Goal: Transaction & Acquisition: Book appointment/travel/reservation

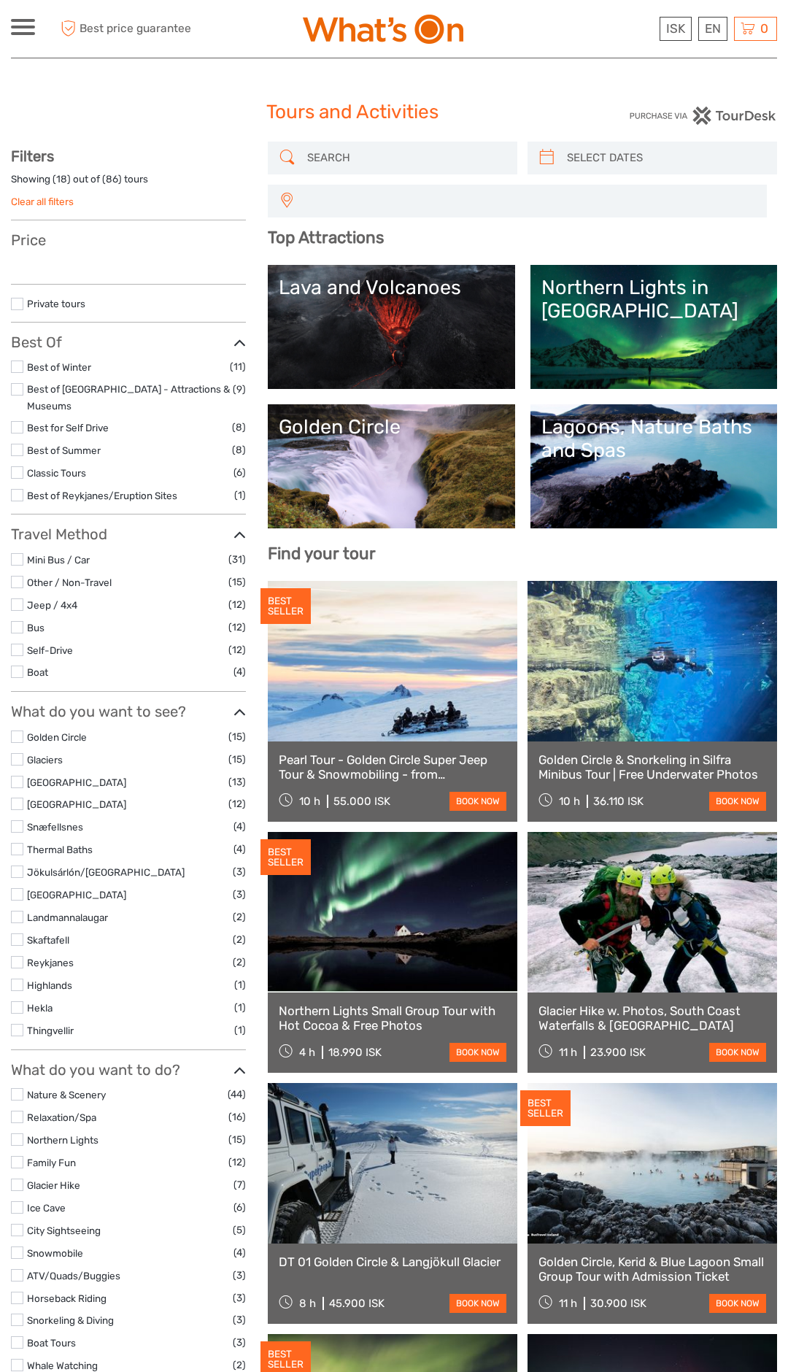
select select
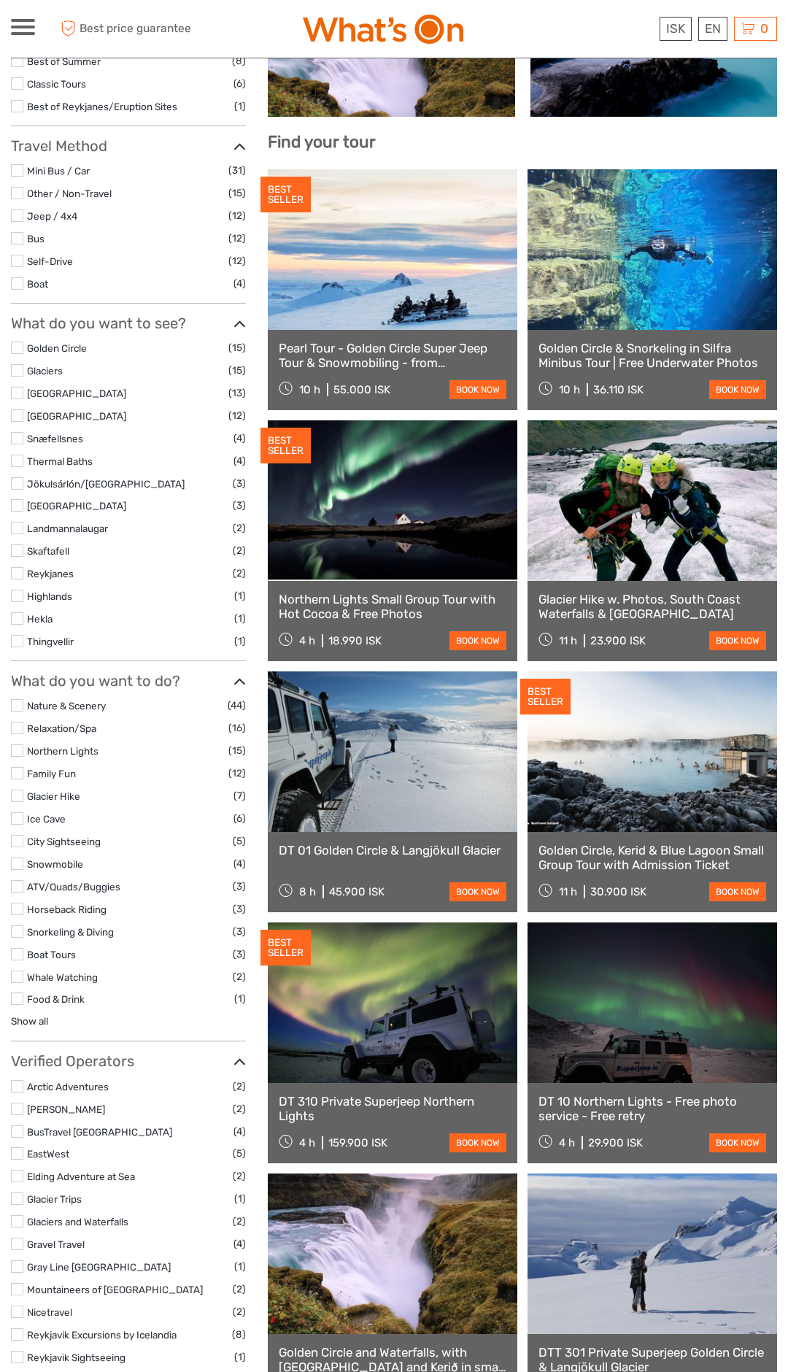
scroll to position [410, 0]
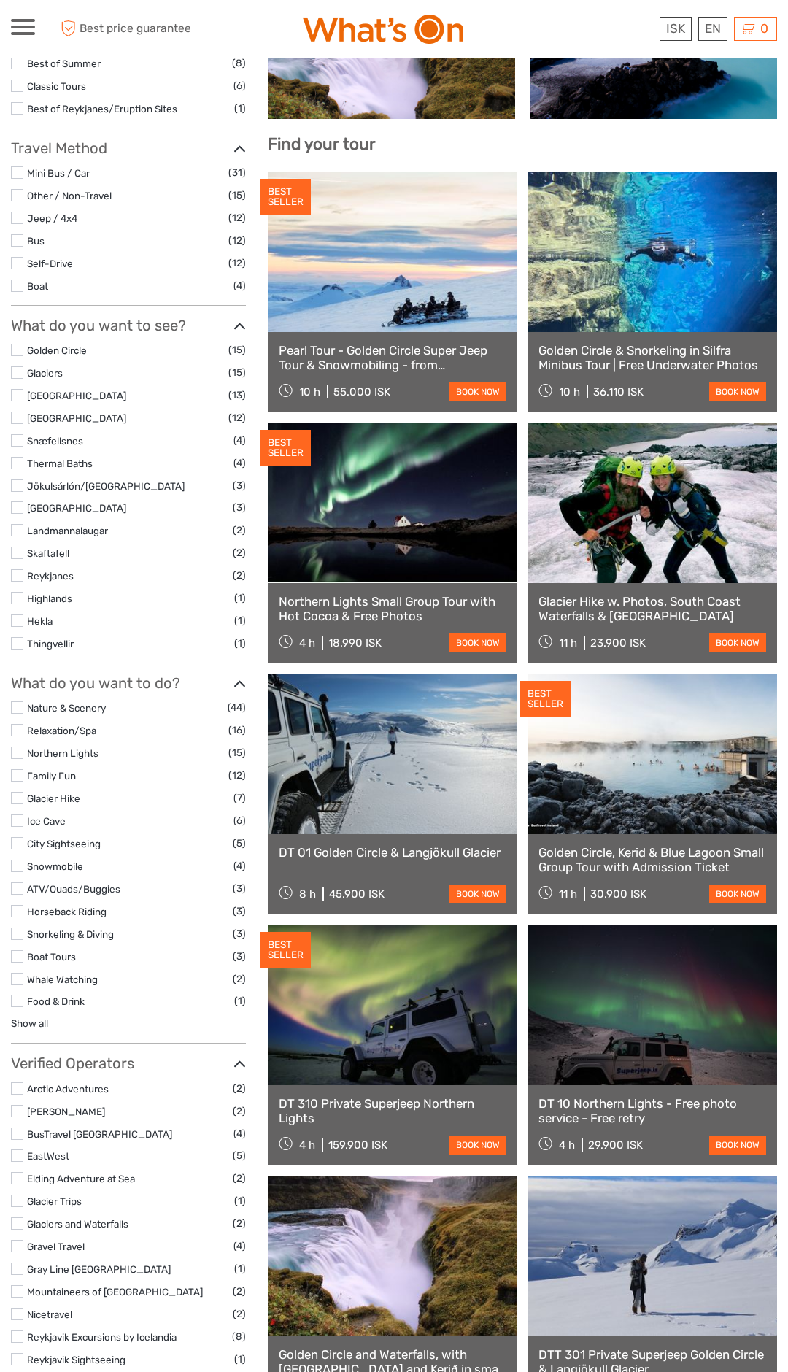
click at [14, 702] on label at bounding box center [17, 708] width 12 height 12
click at [0, 0] on input "checkbox" at bounding box center [0, 0] width 0 height 0
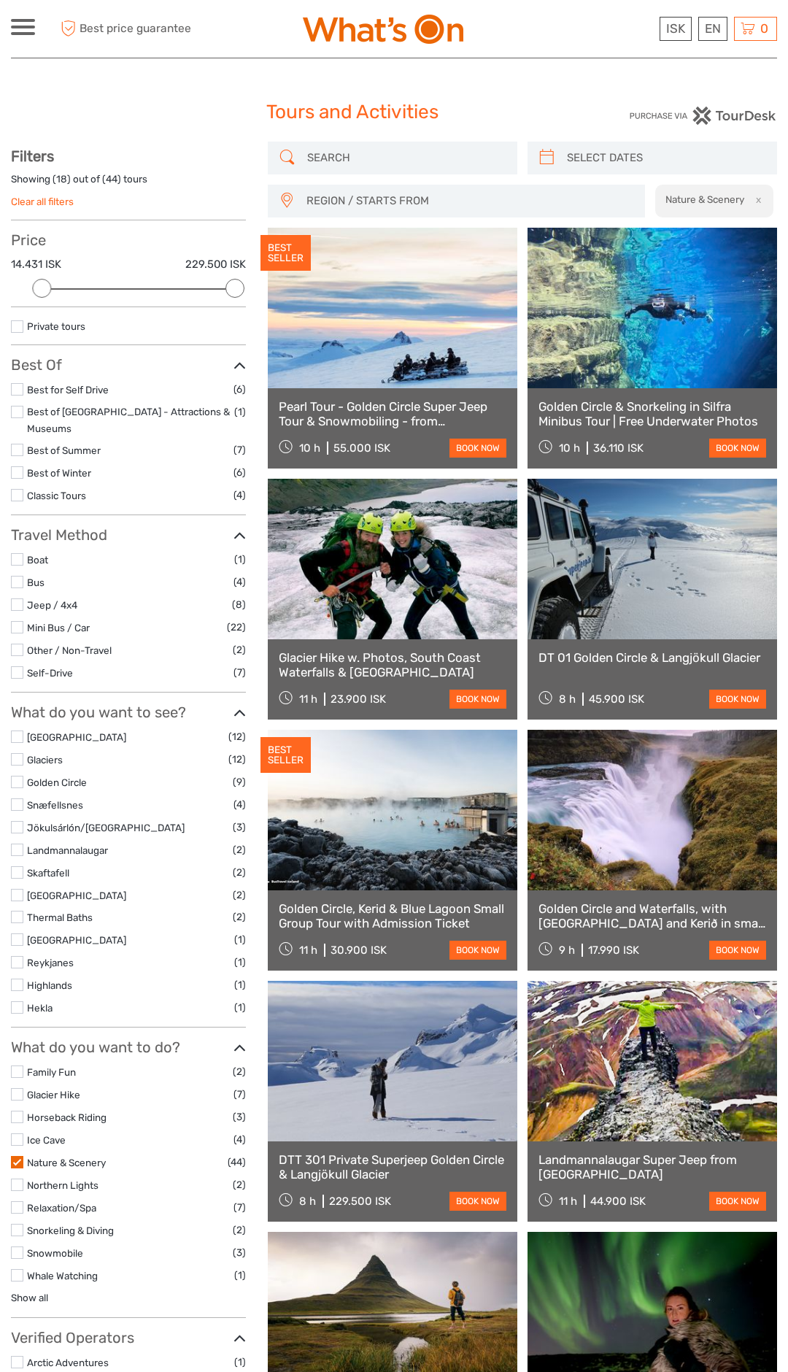
click at [320, 153] on input "search" at bounding box center [405, 158] width 209 height 26
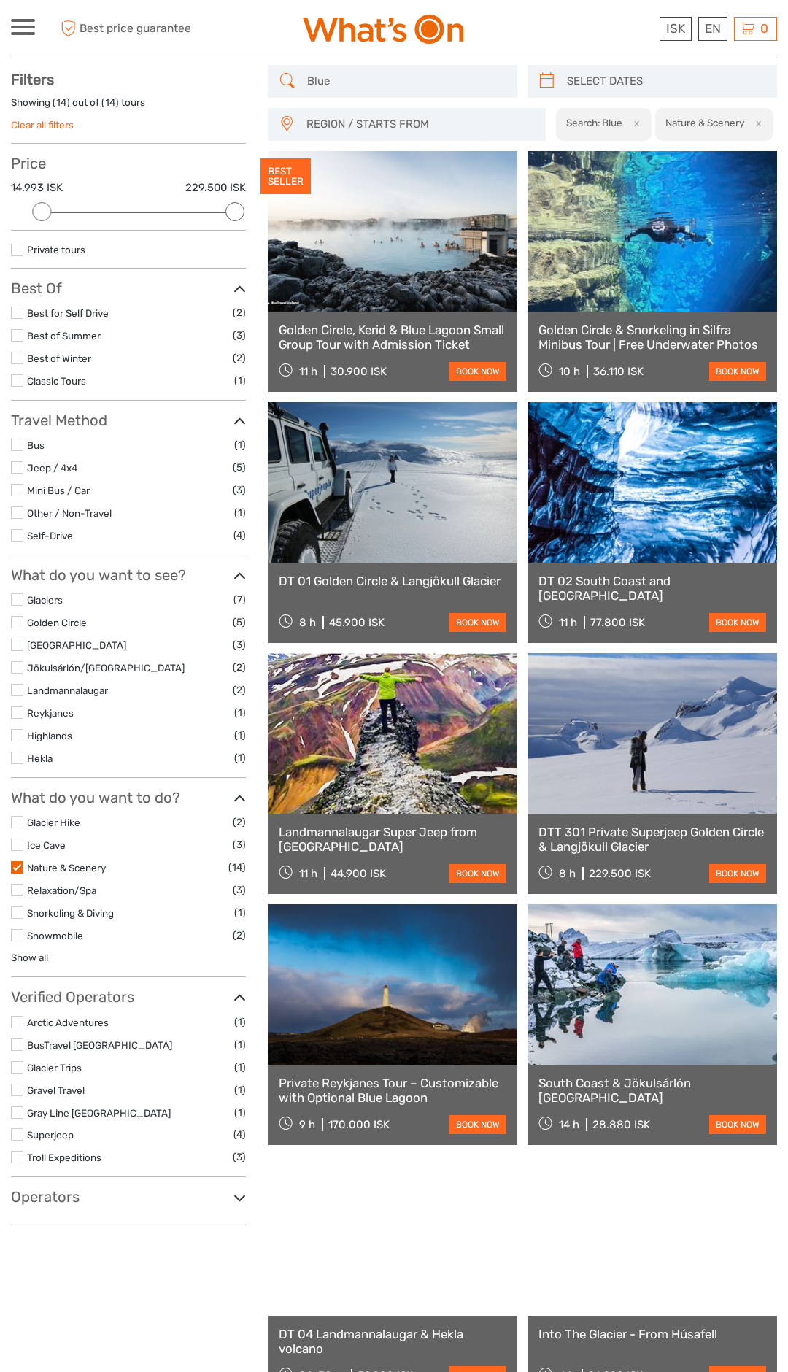
scroll to position [82, 0]
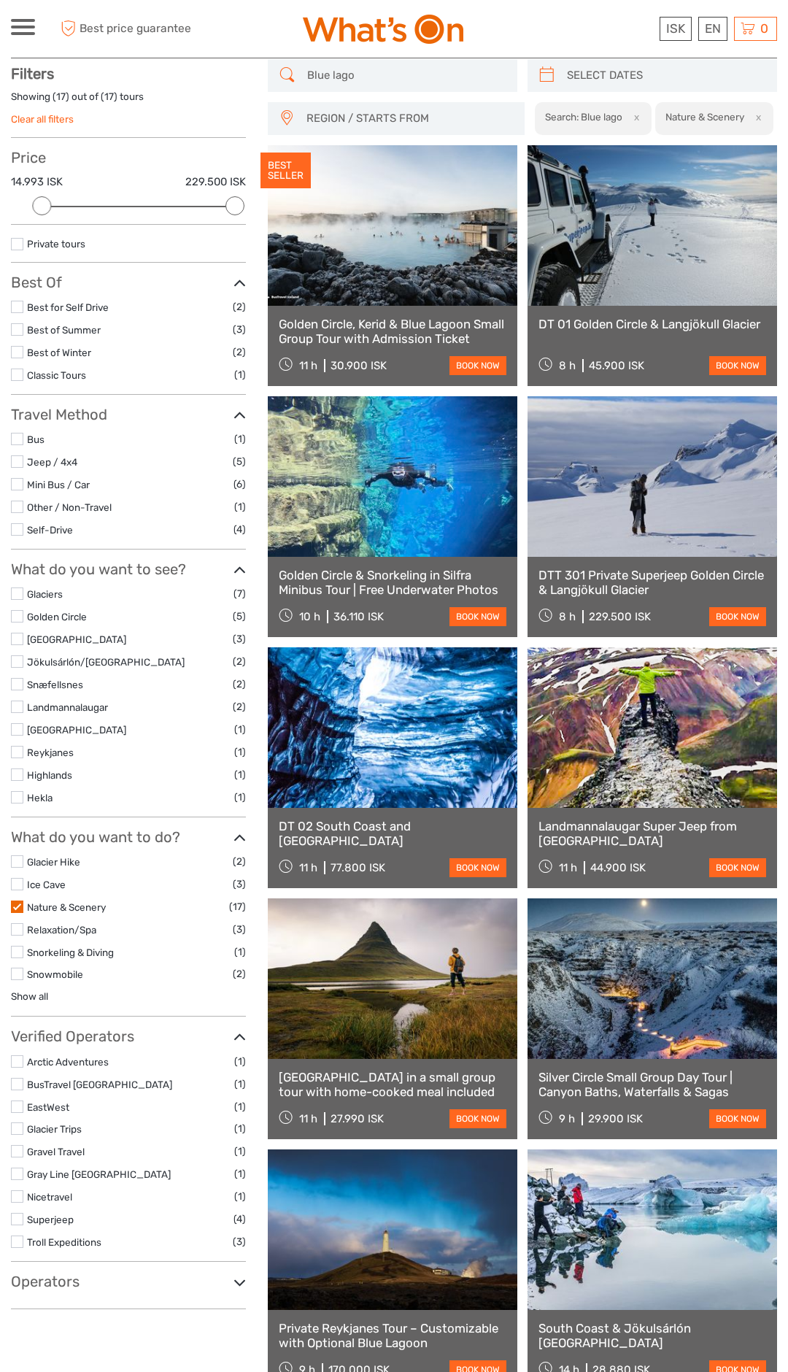
type input "Blue lago"
click at [386, 355] on div "11 h 30.900 ISK book now" at bounding box center [393, 365] width 228 height 20
click at [383, 321] on link "Golden Circle, Kerid & Blue Lagoon Small Group Tour with Admission Ticket" at bounding box center [393, 332] width 228 height 30
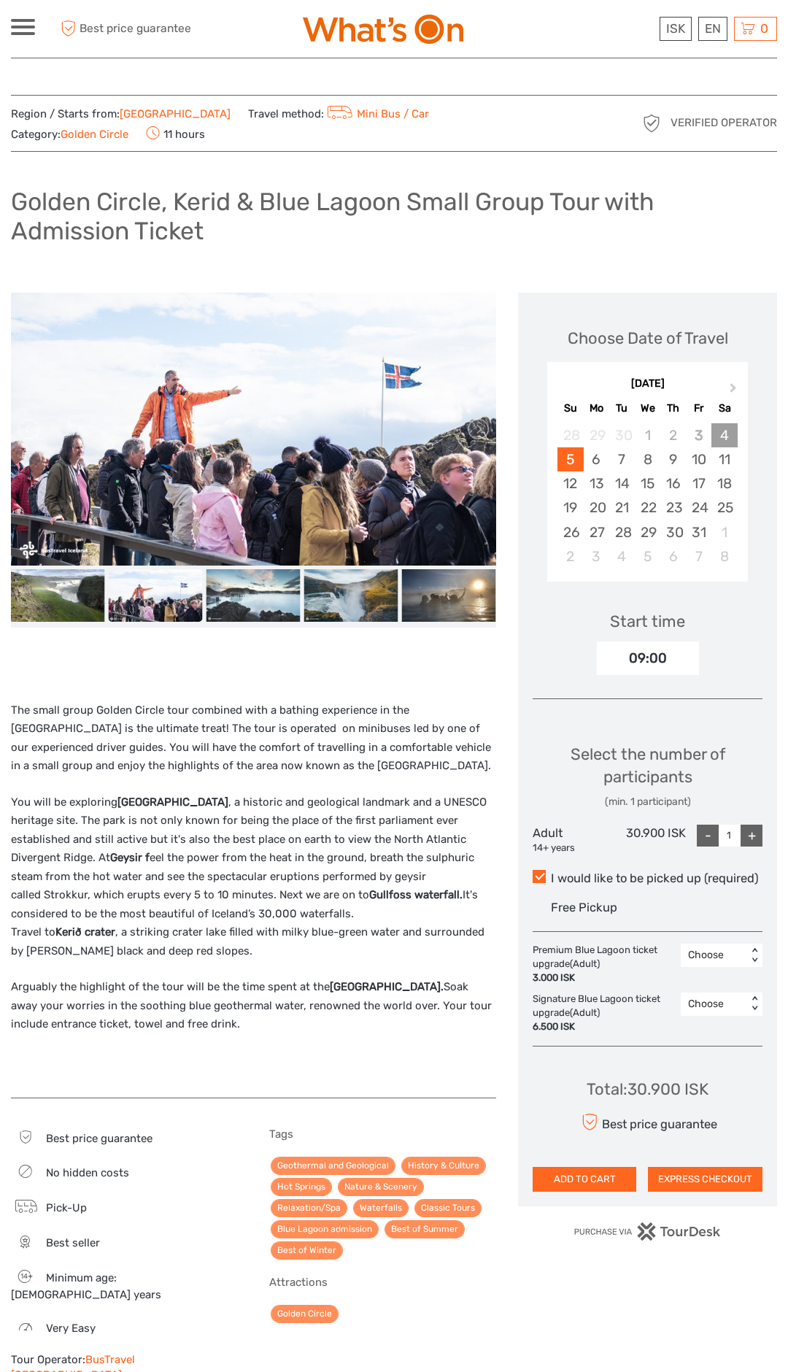
click at [734, 439] on div "4" at bounding box center [725, 435] width 26 height 24
click at [726, 433] on div "4" at bounding box center [725, 435] width 26 height 24
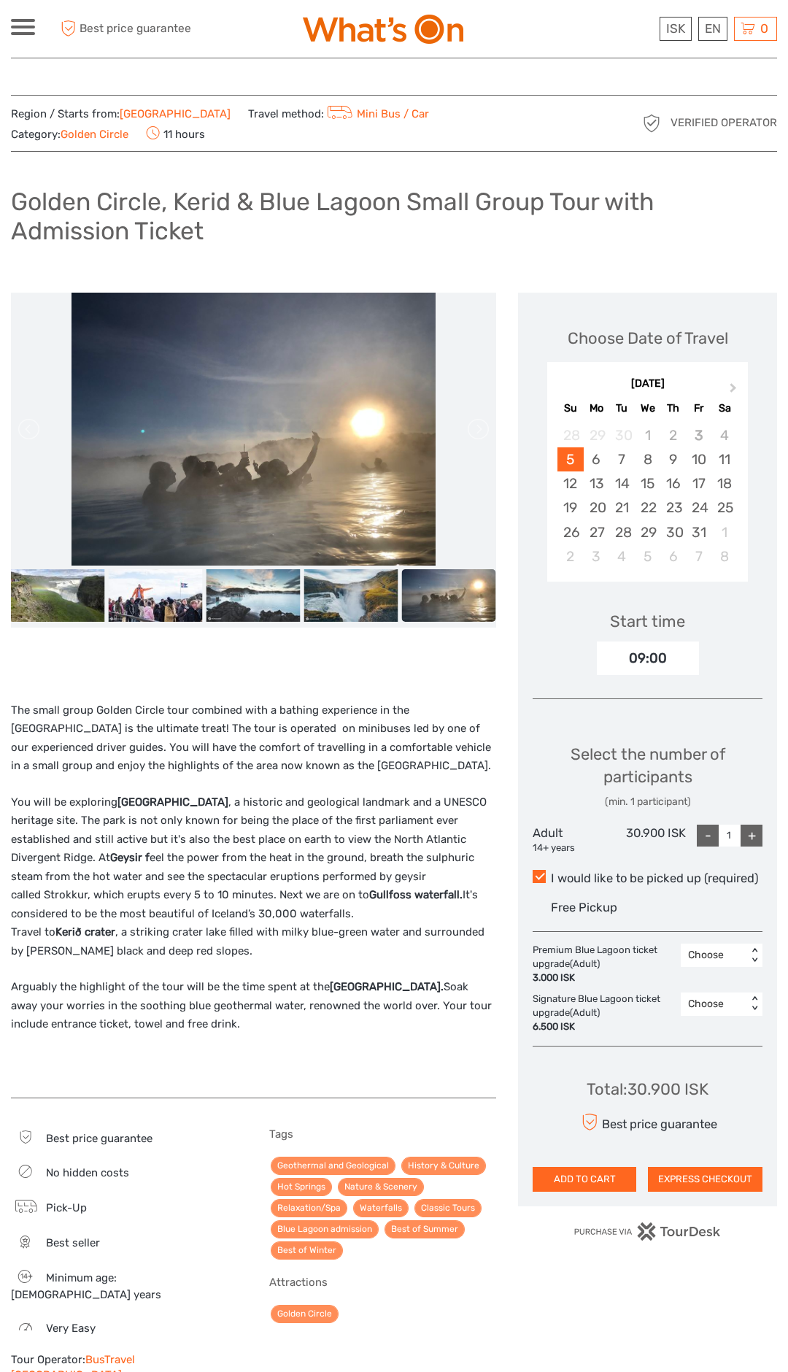
click at [762, 836] on div "+" at bounding box center [752, 836] width 22 height 22
click at [761, 831] on div "+" at bounding box center [752, 836] width 22 height 22
type input "3"
